Goal: Find specific page/section: Find specific page/section

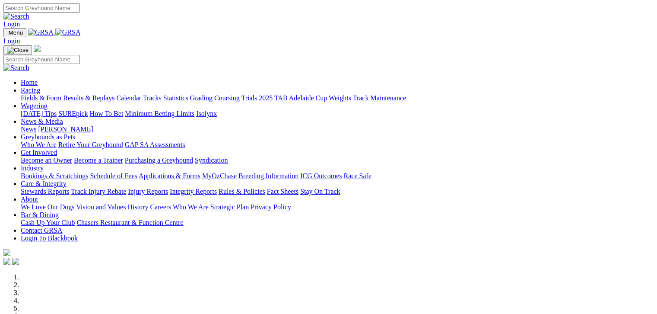
click at [31, 94] on link "Fields & Form" at bounding box center [41, 97] width 41 height 7
